Goal: Task Accomplishment & Management: Manage account settings

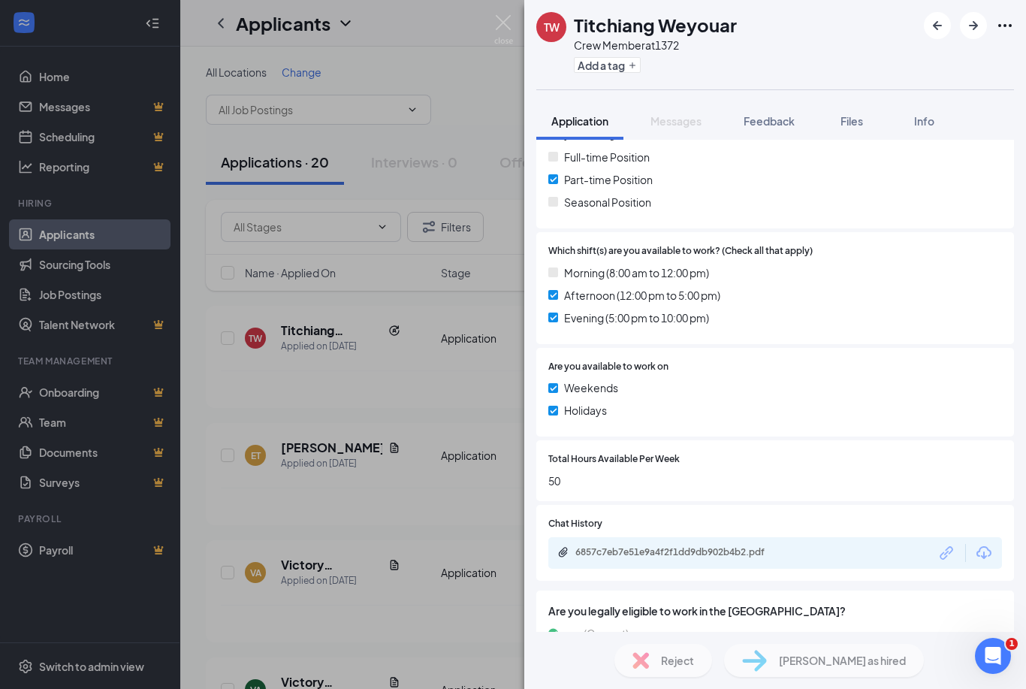
scroll to position [426, 0]
click at [652, 547] on div "6857c7eb7e51e9a4f2f1dd9db902b4b2.pdf" at bounding box center [680, 553] width 210 height 12
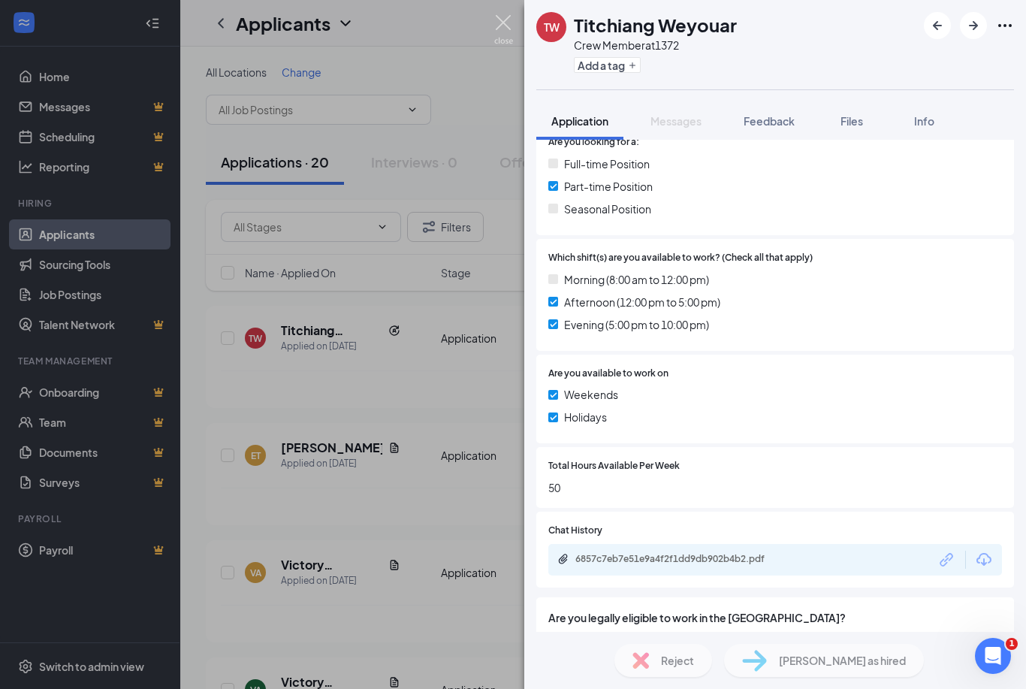
click at [498, 25] on img at bounding box center [503, 29] width 19 height 29
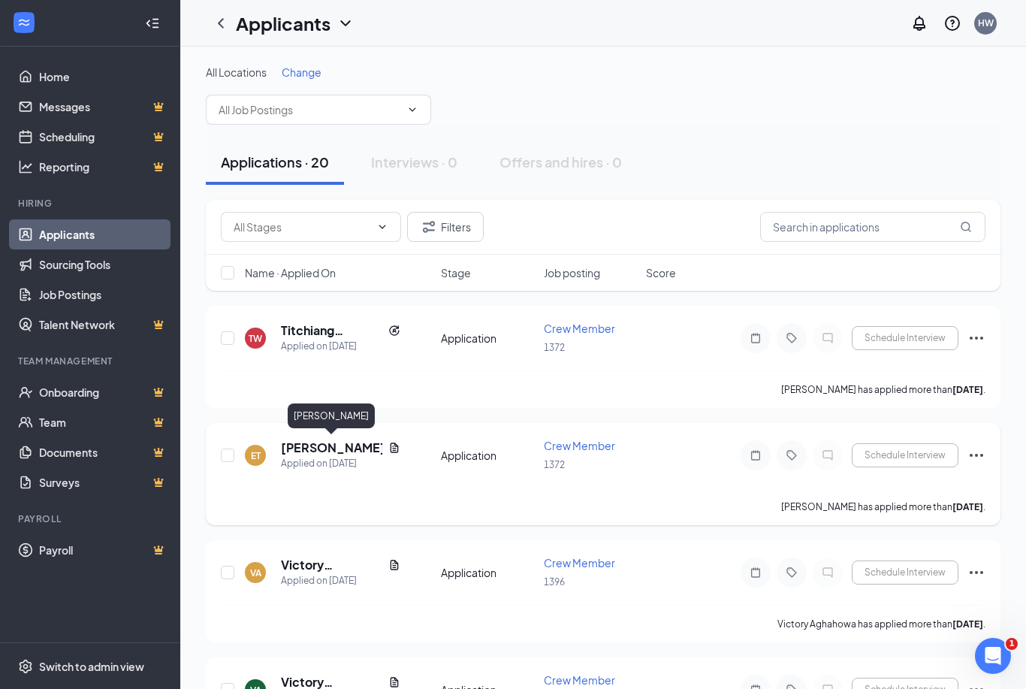
click at [321, 453] on h5 "[PERSON_NAME]" at bounding box center [331, 447] width 101 height 17
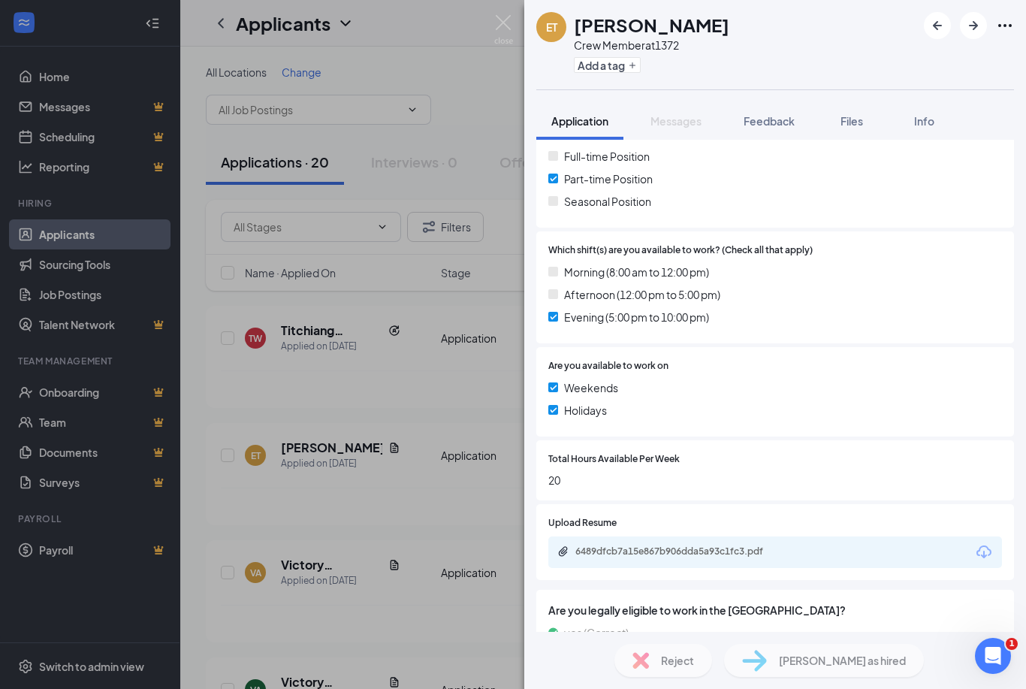
scroll to position [337, 0]
click at [654, 547] on div "6489dfcb7a15e867b906dda5a93c1fc3.pdf" at bounding box center [680, 552] width 210 height 12
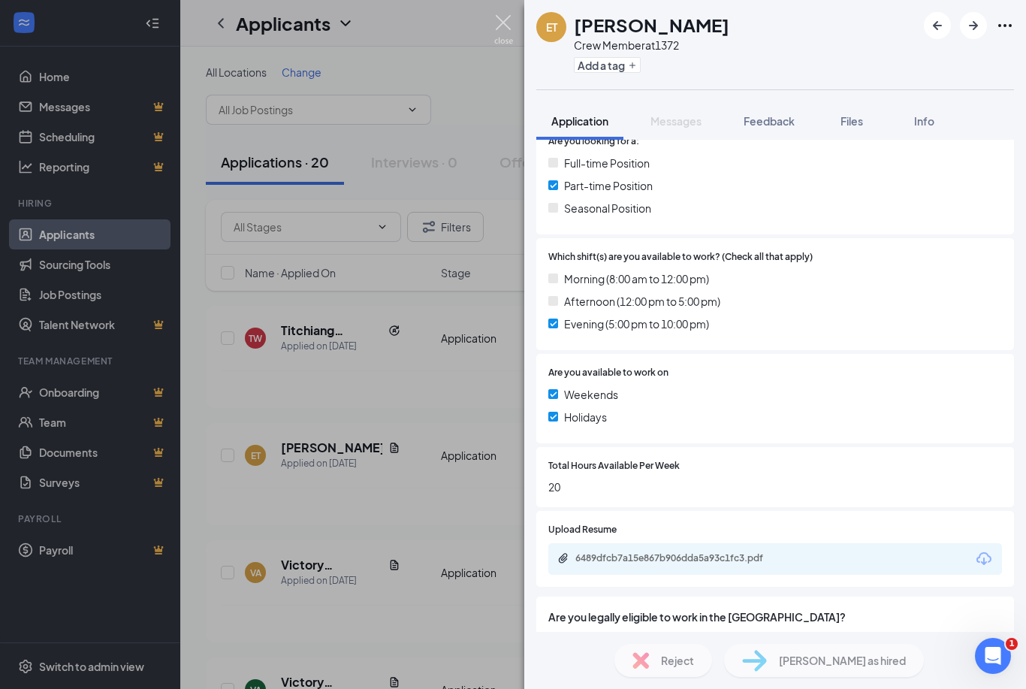
click at [505, 23] on img at bounding box center [503, 29] width 19 height 29
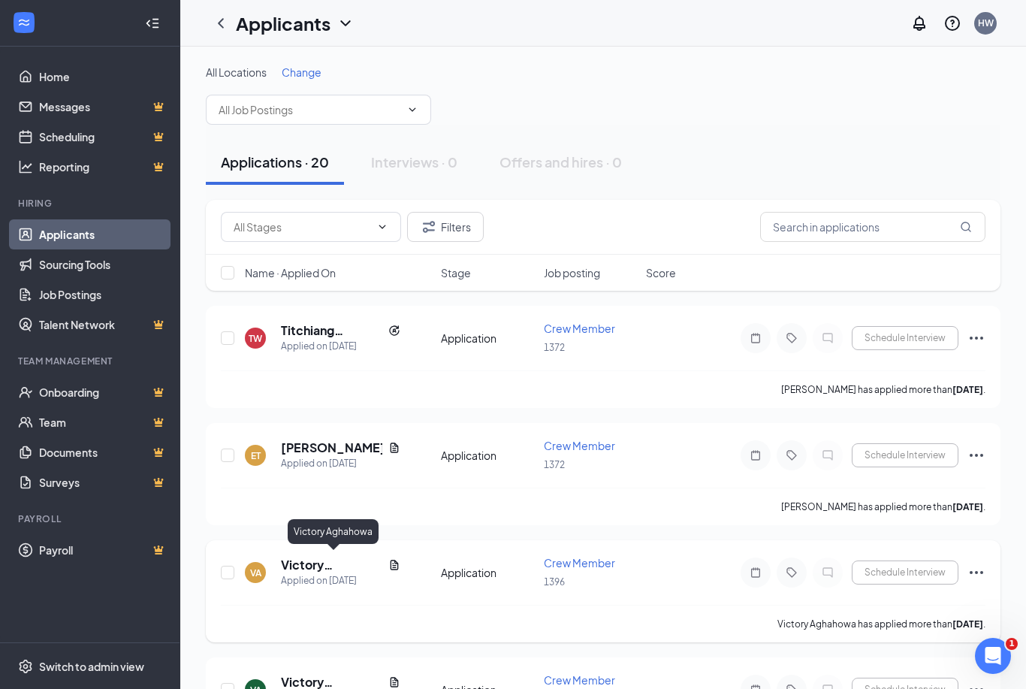
click at [301, 562] on h5 "Victory Aghahowa" at bounding box center [331, 564] width 101 height 17
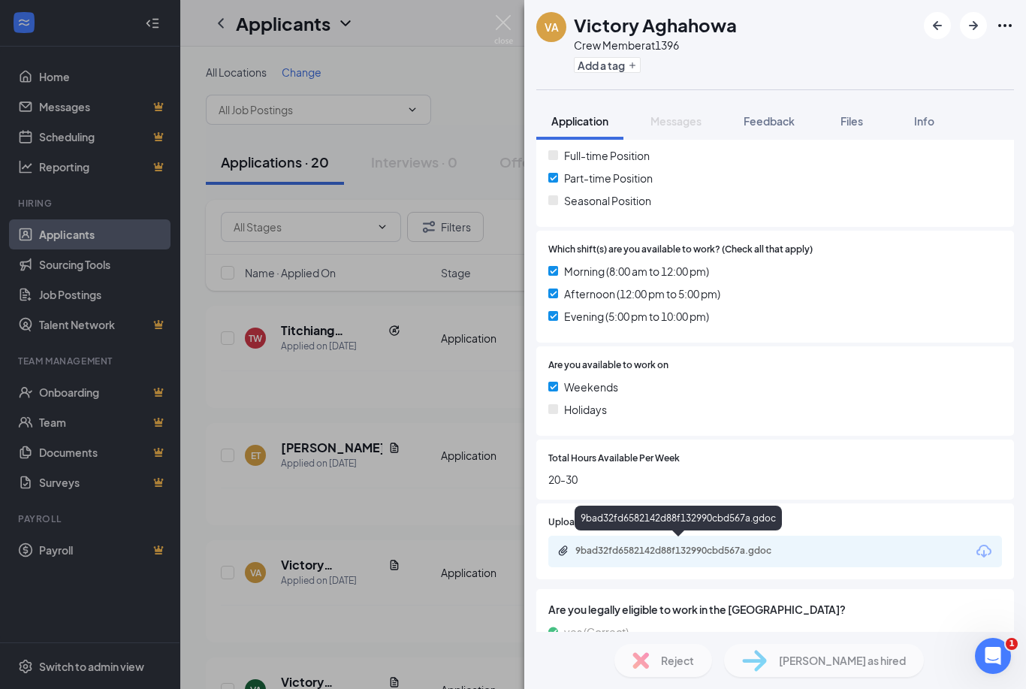
scroll to position [379, 0]
click at [673, 546] on div "9bad32fd6582142d88f132990cbd567a.gdoc" at bounding box center [680, 552] width 210 height 12
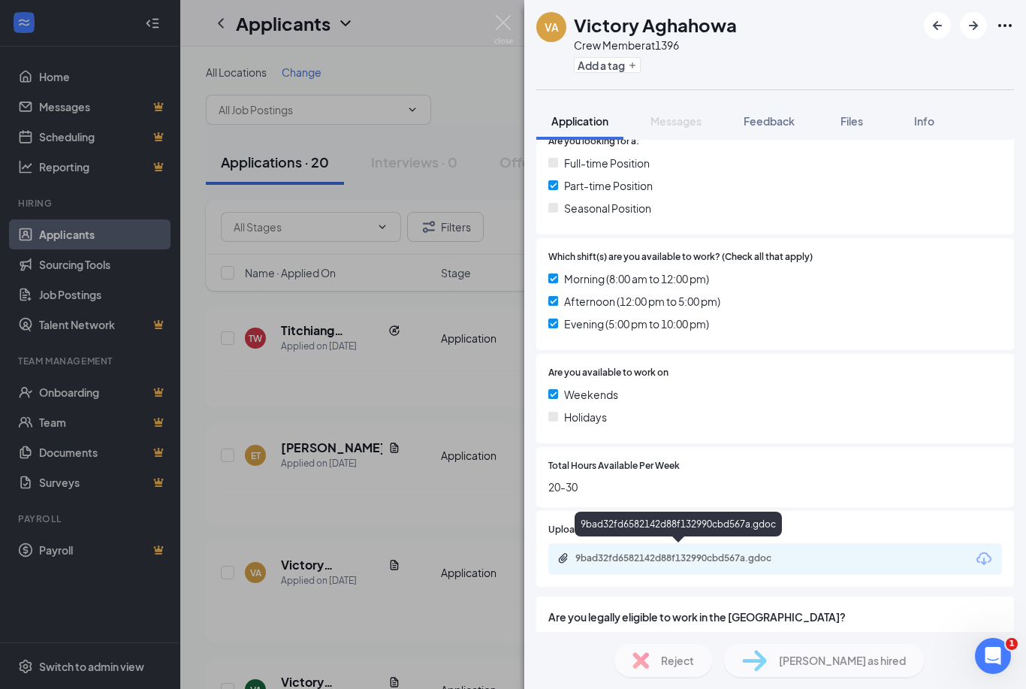
click at [692, 557] on div "9bad32fd6582142d88f132990cbd567a.gdoc" at bounding box center [680, 558] width 210 height 12
click at [505, 14] on div "VA Victory Aghahowa Crew Member at 1396 Add a tag Application Messages Feedback…" at bounding box center [513, 344] width 1026 height 689
click at [500, 22] on img at bounding box center [503, 29] width 19 height 29
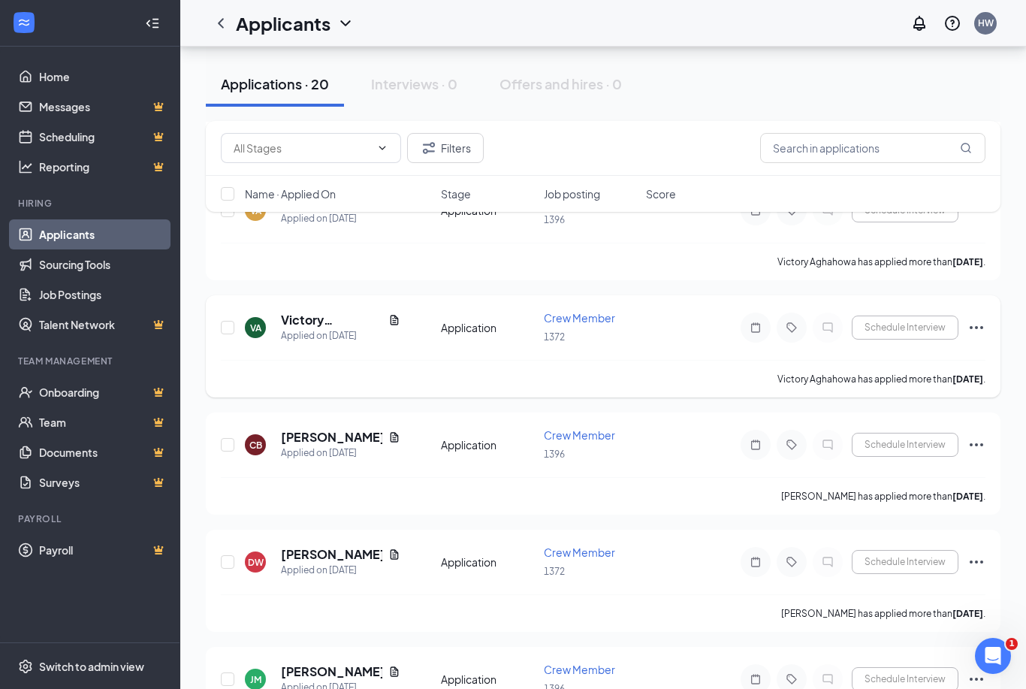
scroll to position [380, 0]
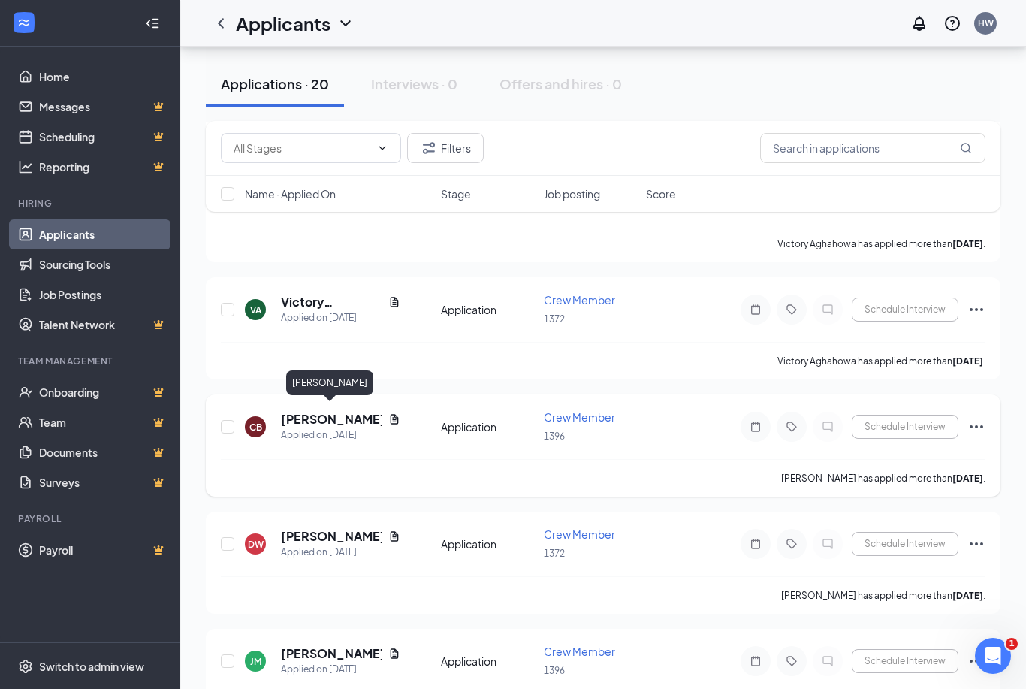
click at [316, 412] on h5 "[PERSON_NAME]" at bounding box center [331, 419] width 101 height 17
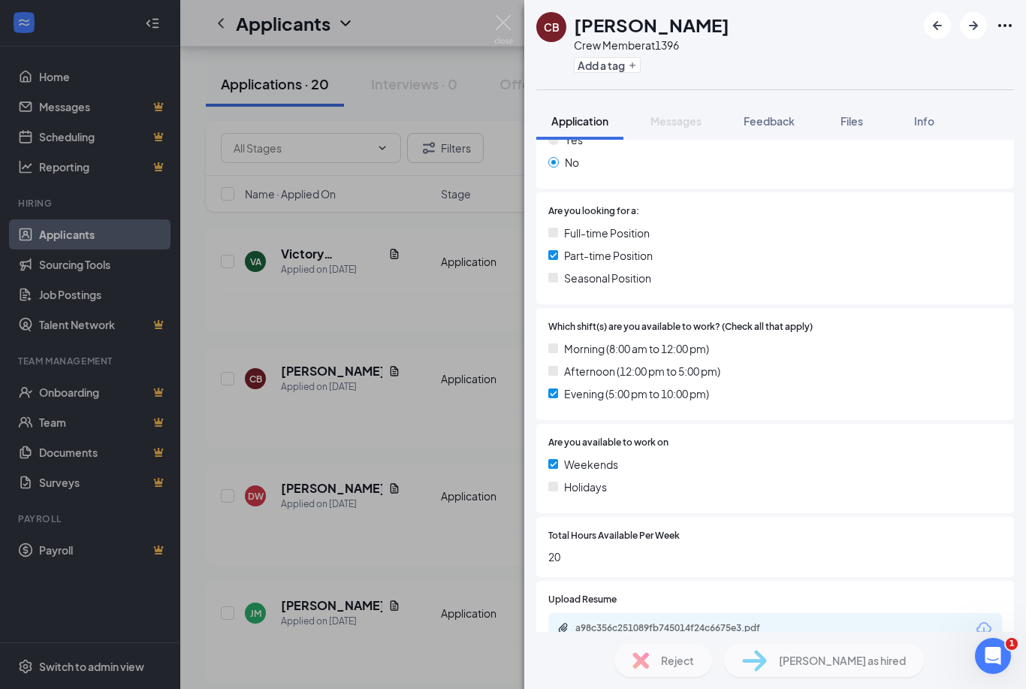
scroll to position [265, 0]
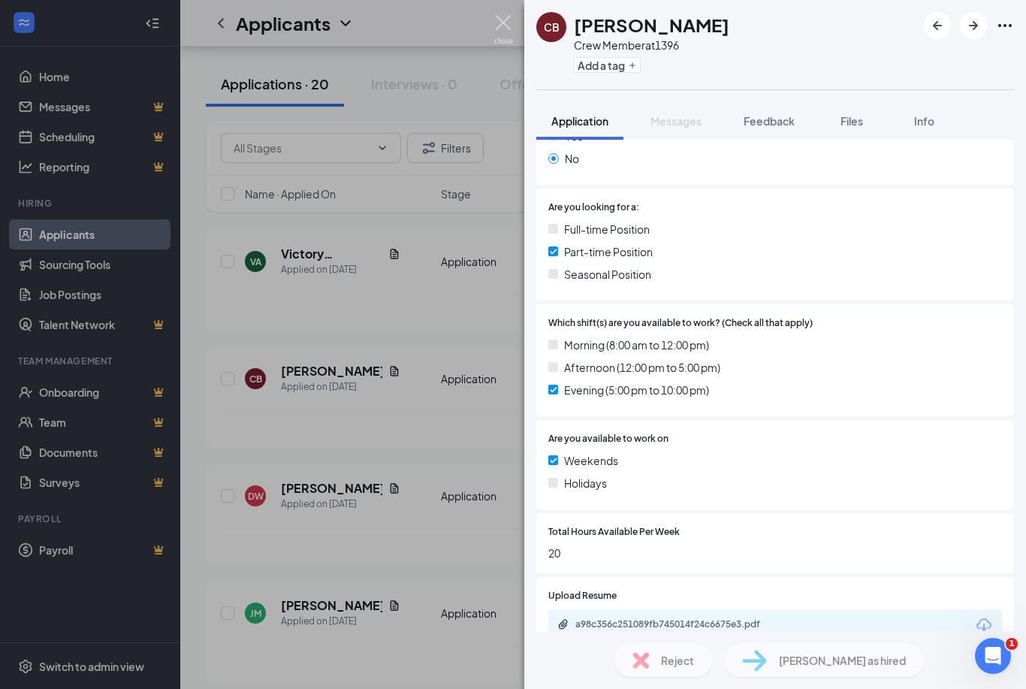
click at [502, 23] on img at bounding box center [503, 29] width 19 height 29
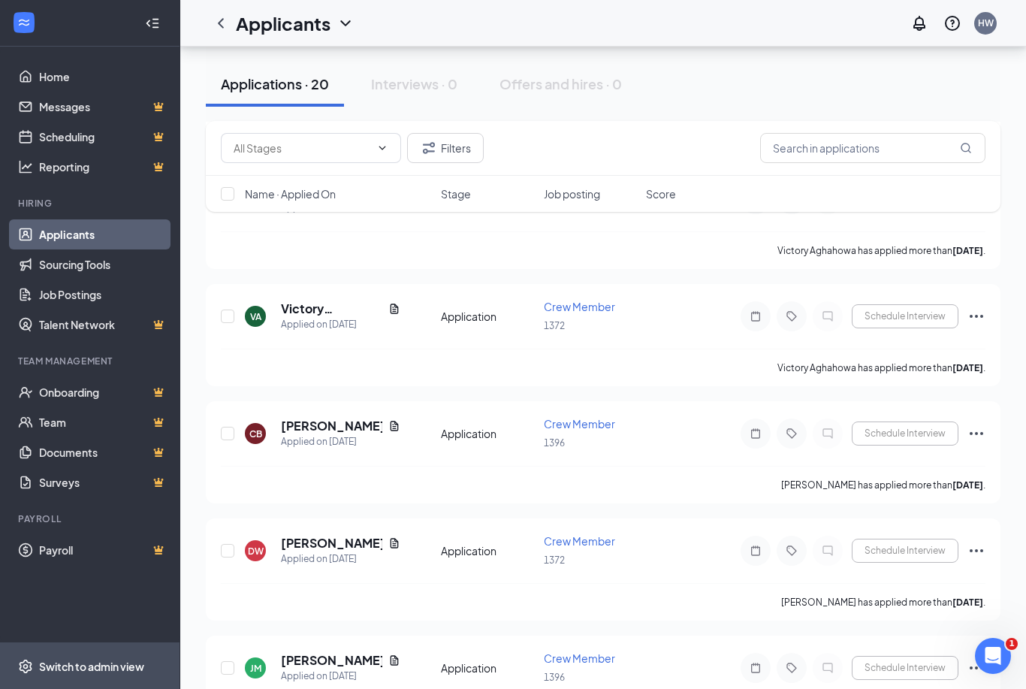
click at [64, 674] on div "Switch to admin view" at bounding box center [91, 665] width 105 height 15
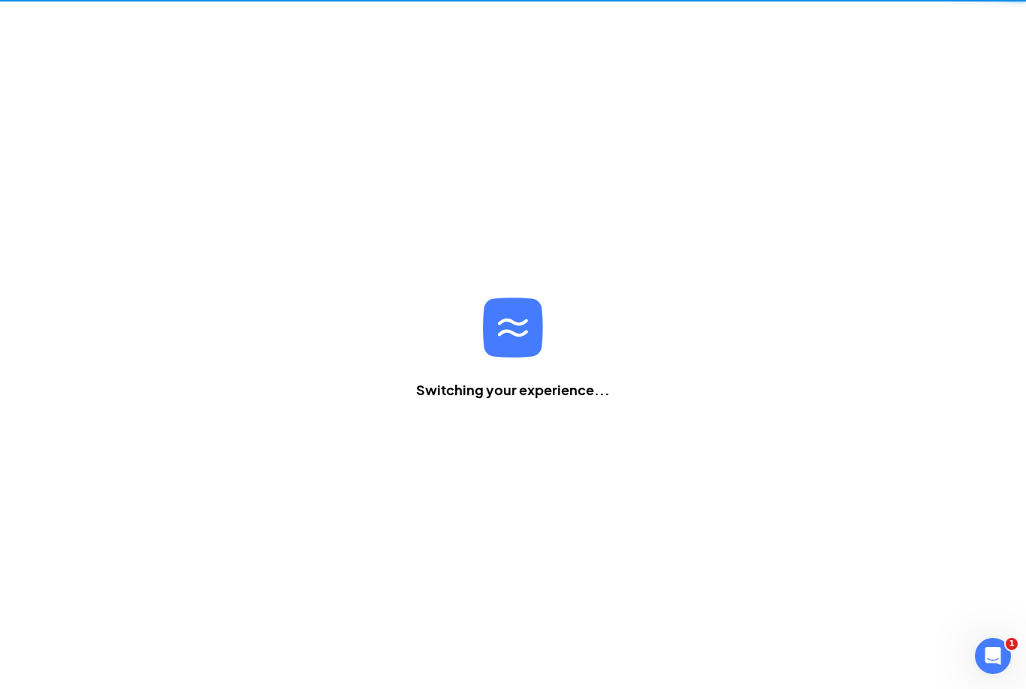
scroll to position [48, 0]
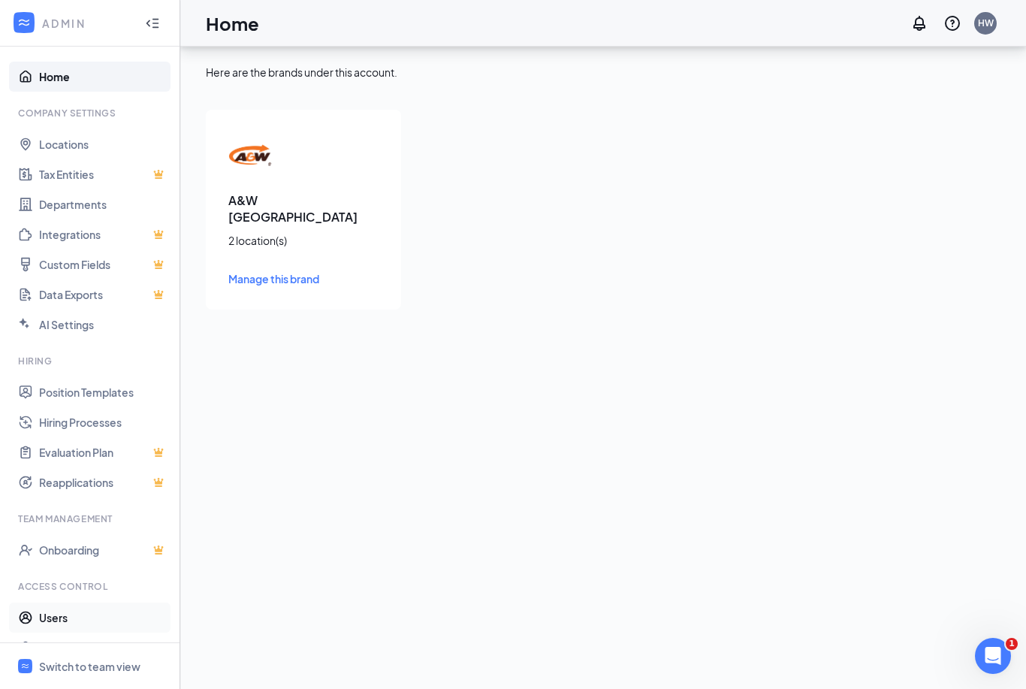
click at [64, 602] on link "Users" at bounding box center [103, 617] width 128 height 30
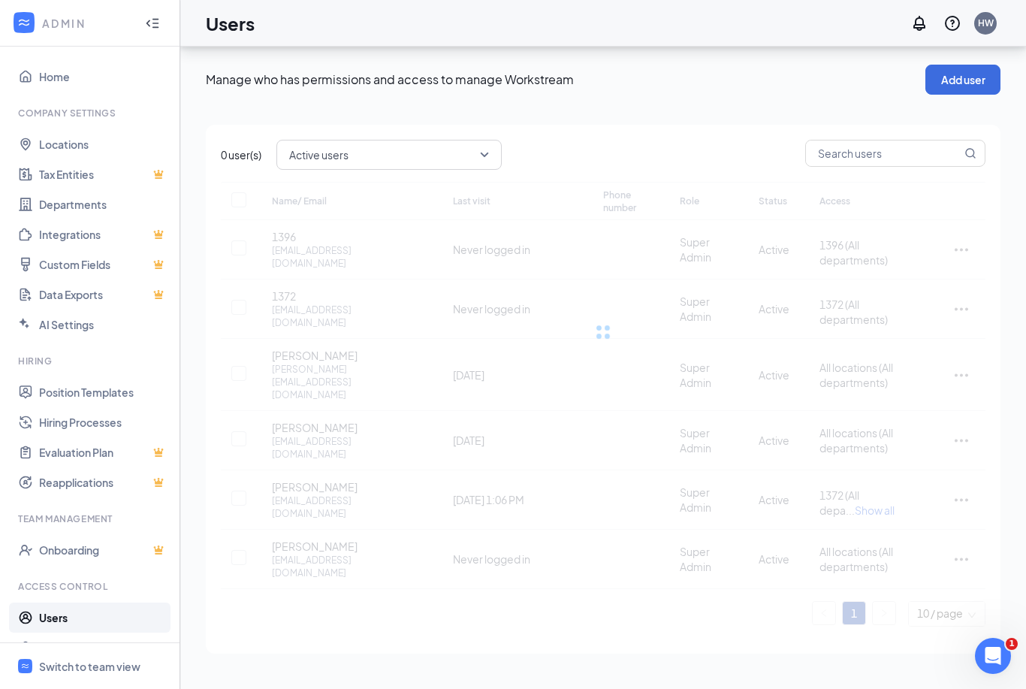
checkbox input "false"
